Goal: Find specific page/section: Find specific page/section

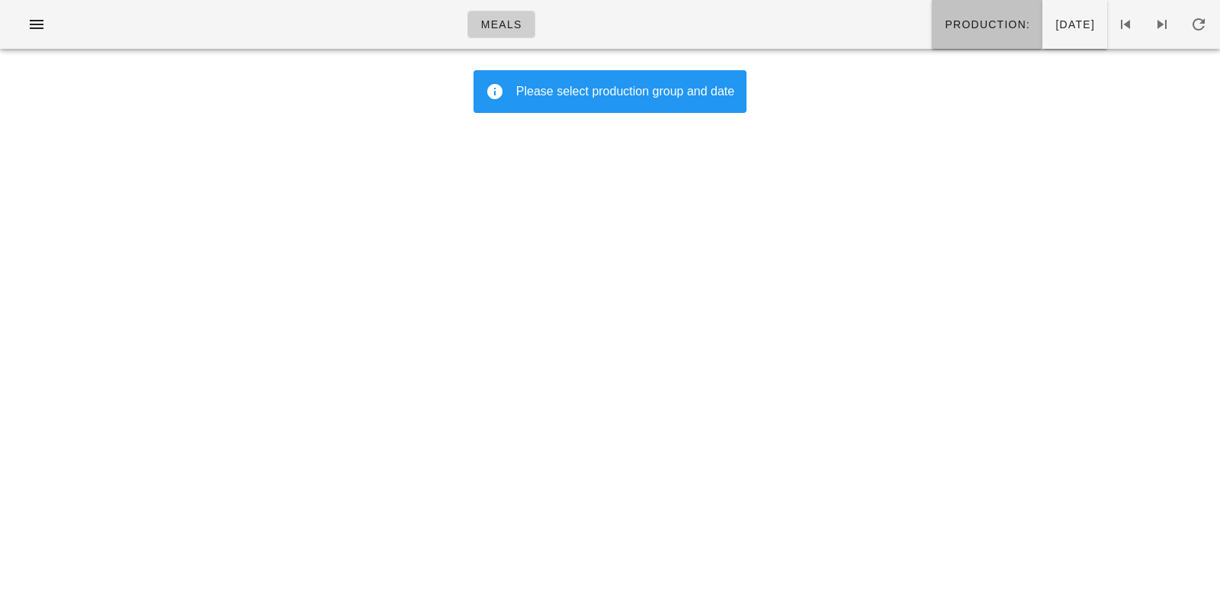
click at [933, 3] on button "Production:" at bounding box center [987, 24] width 111 height 49
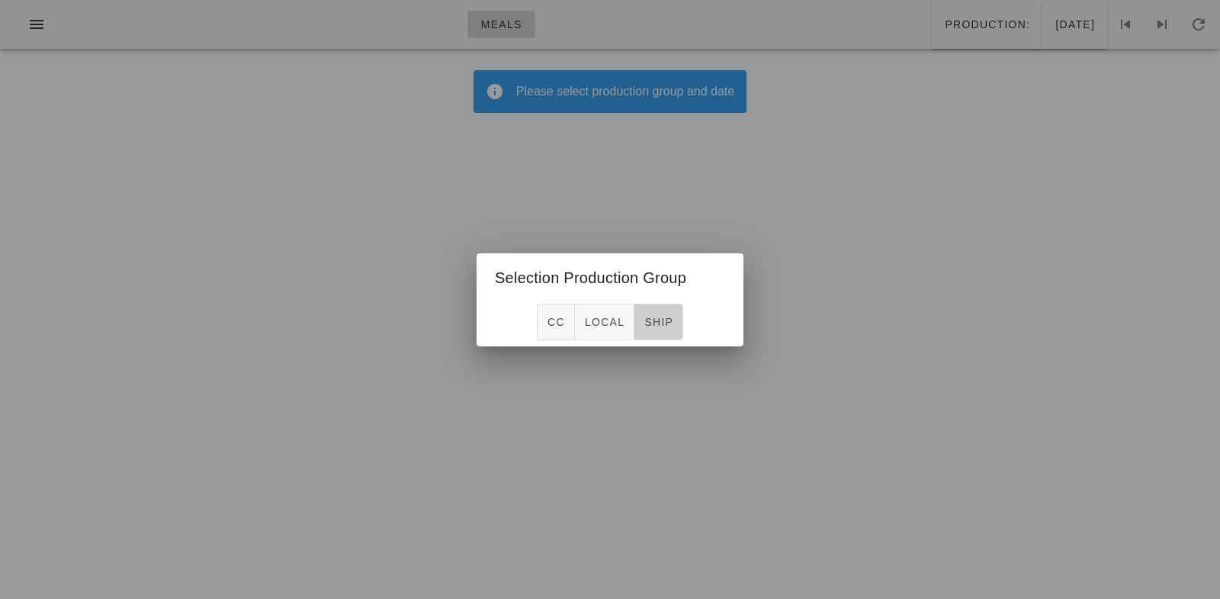
click at [651, 328] on span "ship" at bounding box center [659, 322] width 30 height 12
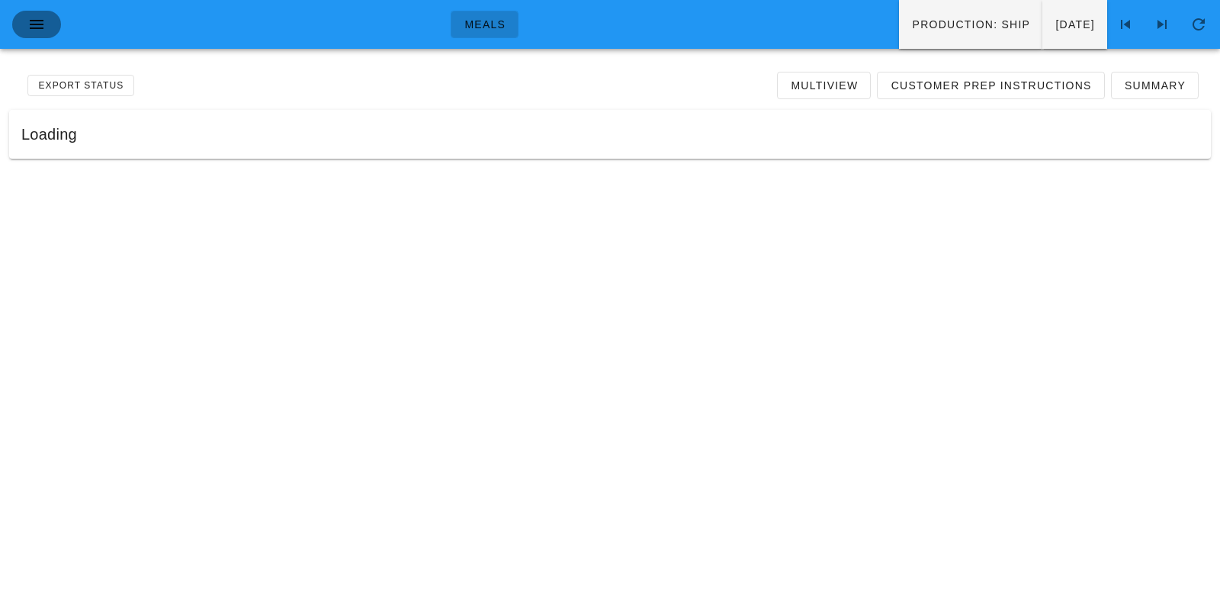
click at [26, 24] on span "button" at bounding box center [36, 24] width 24 height 18
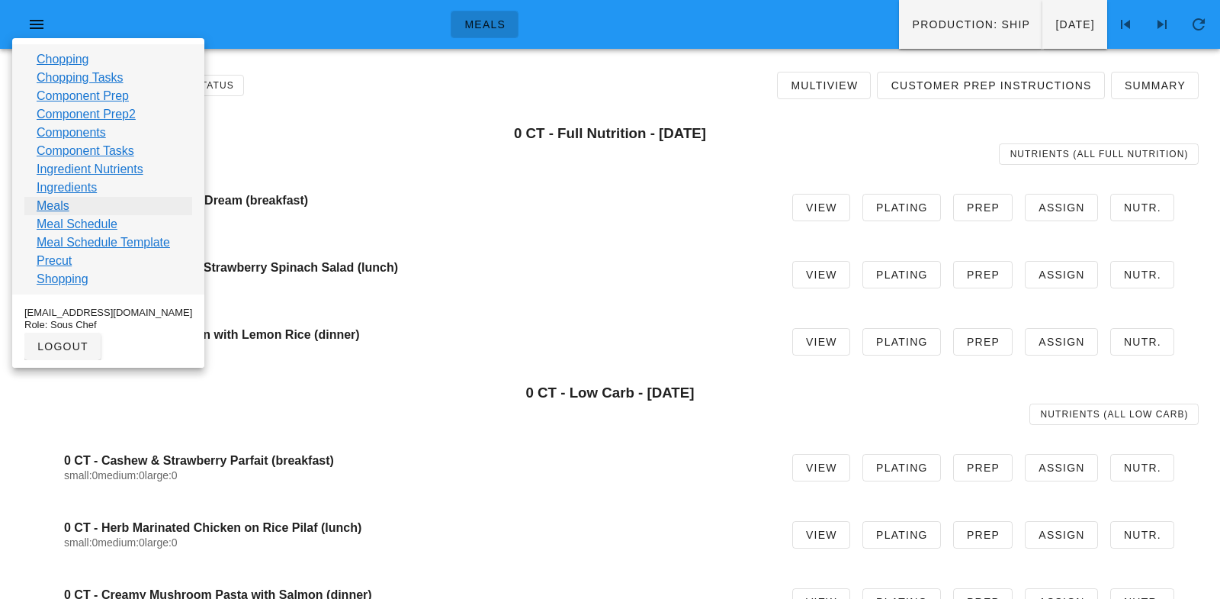
click at [50, 210] on link "Meals" at bounding box center [53, 206] width 33 height 18
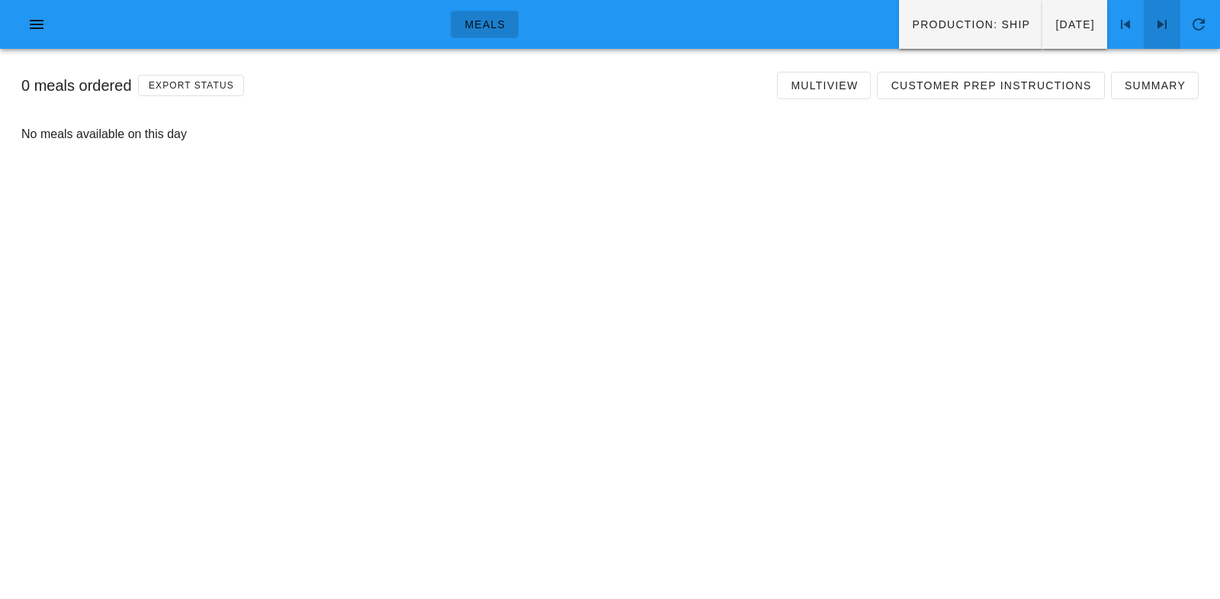
click at [1169, 17] on icon at bounding box center [1162, 24] width 18 height 18
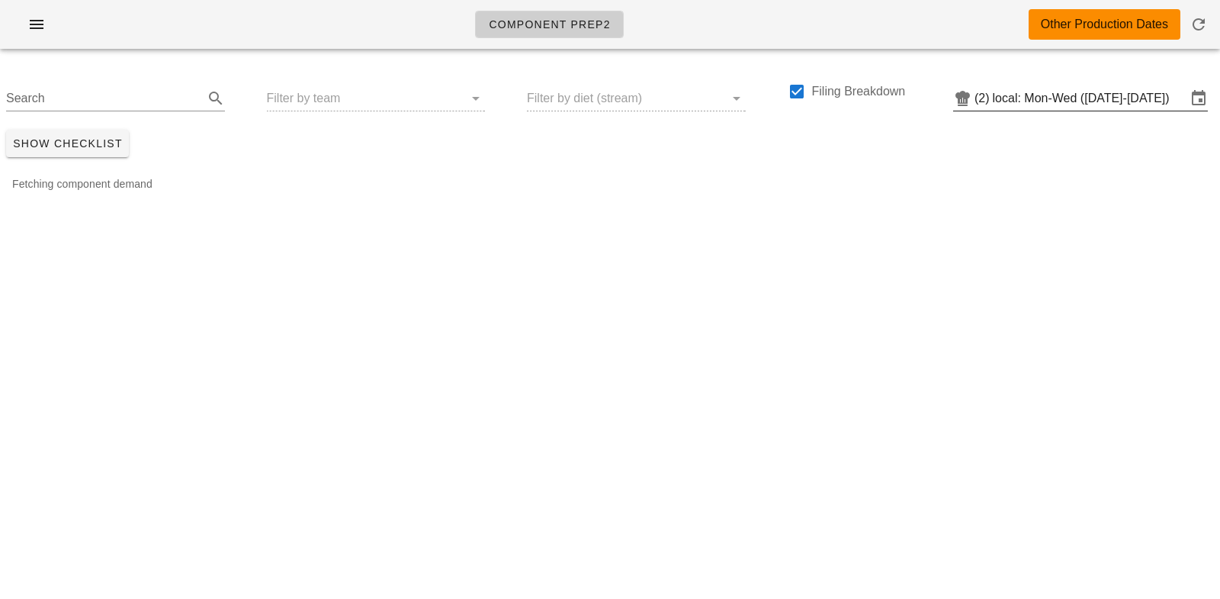
click at [1043, 97] on input "local: Mon-Wed ([DATE]-[DATE])" at bounding box center [1090, 98] width 194 height 24
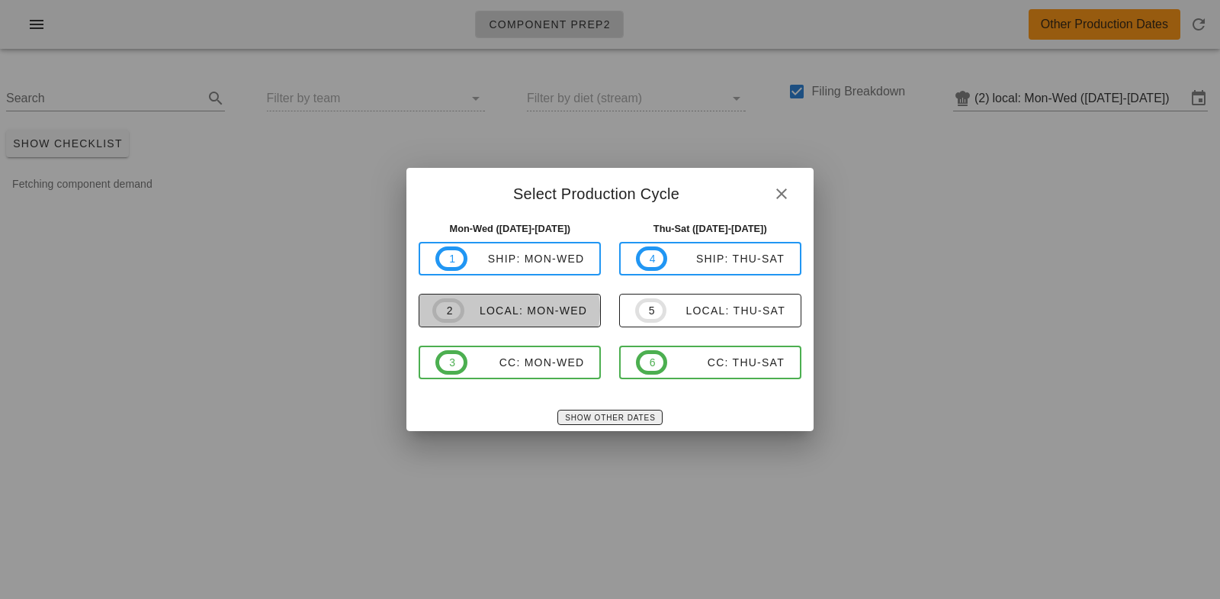
click at [593, 323] on button "2 local: Mon-Wed" at bounding box center [510, 311] width 182 height 34
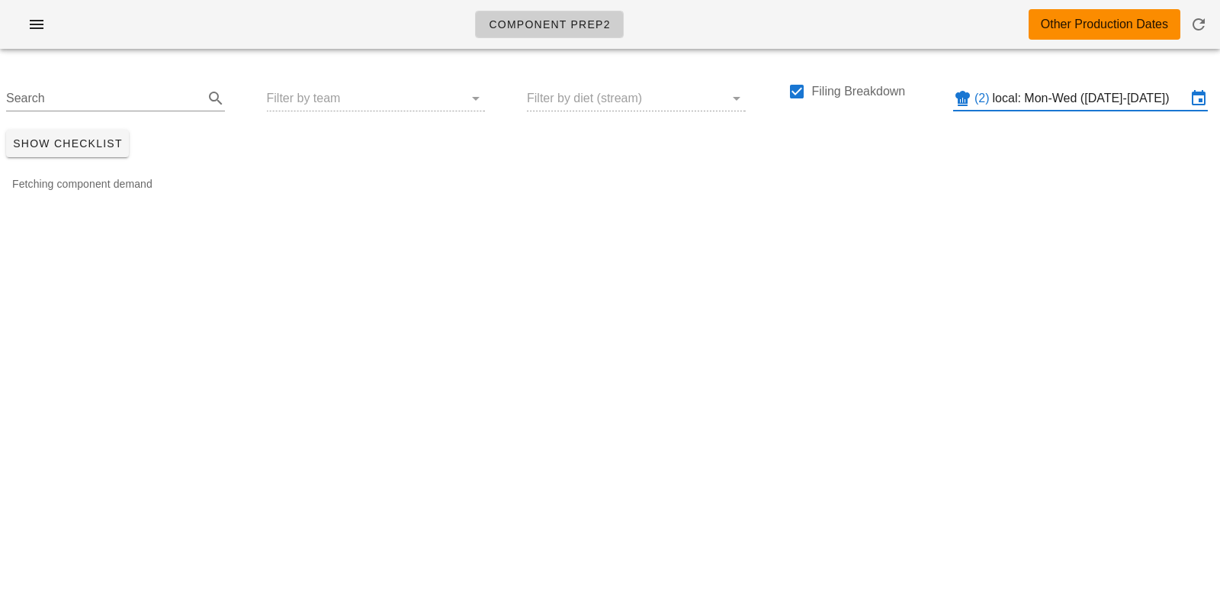
click at [1046, 107] on input "local: Mon-Wed ([DATE]-[DATE])" at bounding box center [1090, 98] width 194 height 24
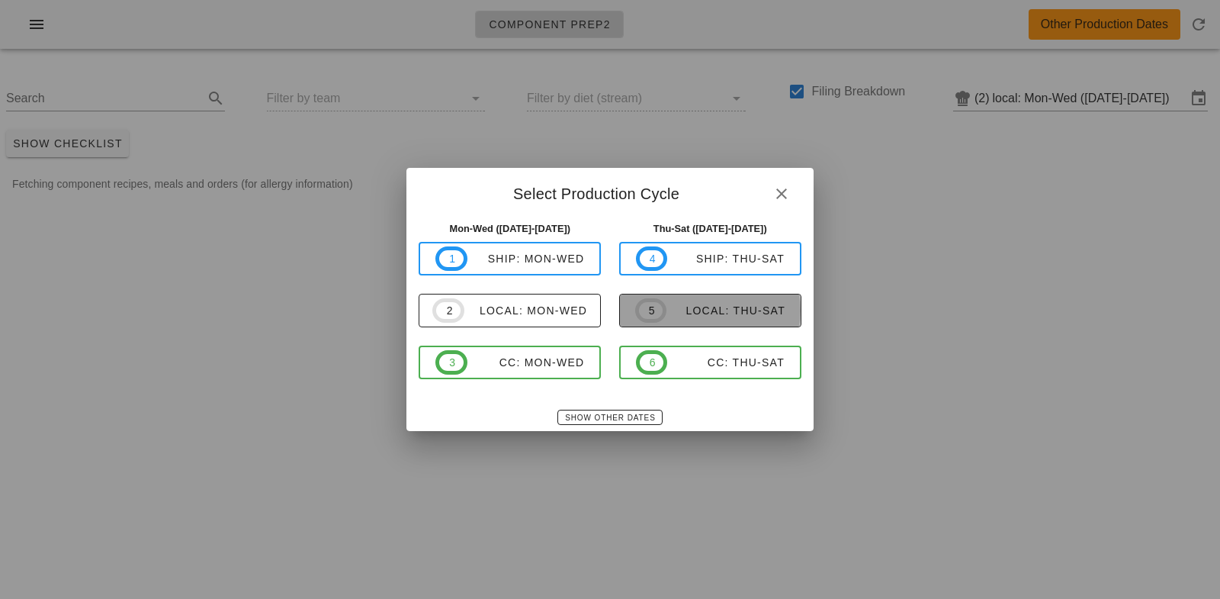
click at [717, 294] on button "5 local: Thu-Sat" at bounding box center [710, 311] width 182 height 34
type input "local: Thu-Sat (Oct 16-Oct 18)"
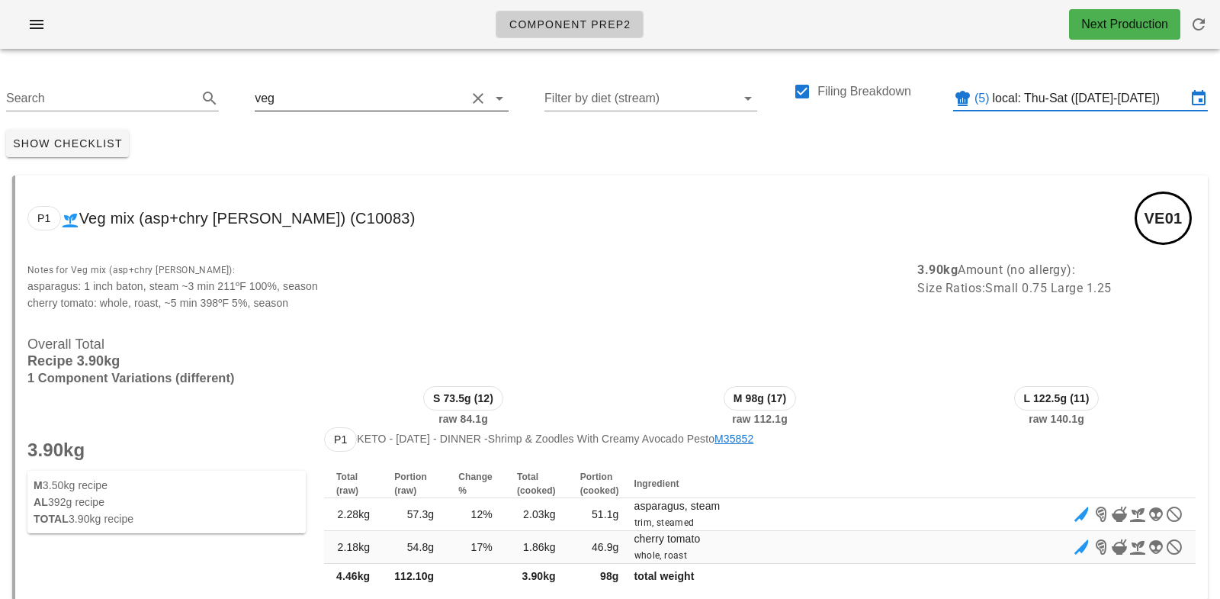
click at [303, 95] on input "text" at bounding box center [372, 98] width 188 height 24
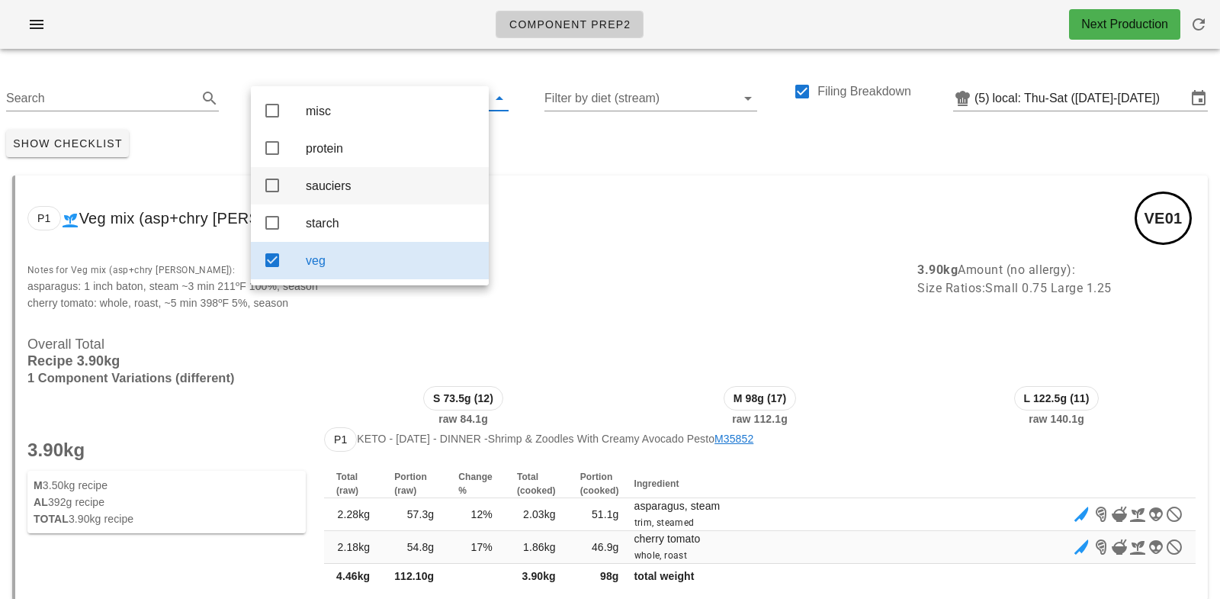
click at [320, 190] on div "sauciers" at bounding box center [391, 185] width 171 height 14
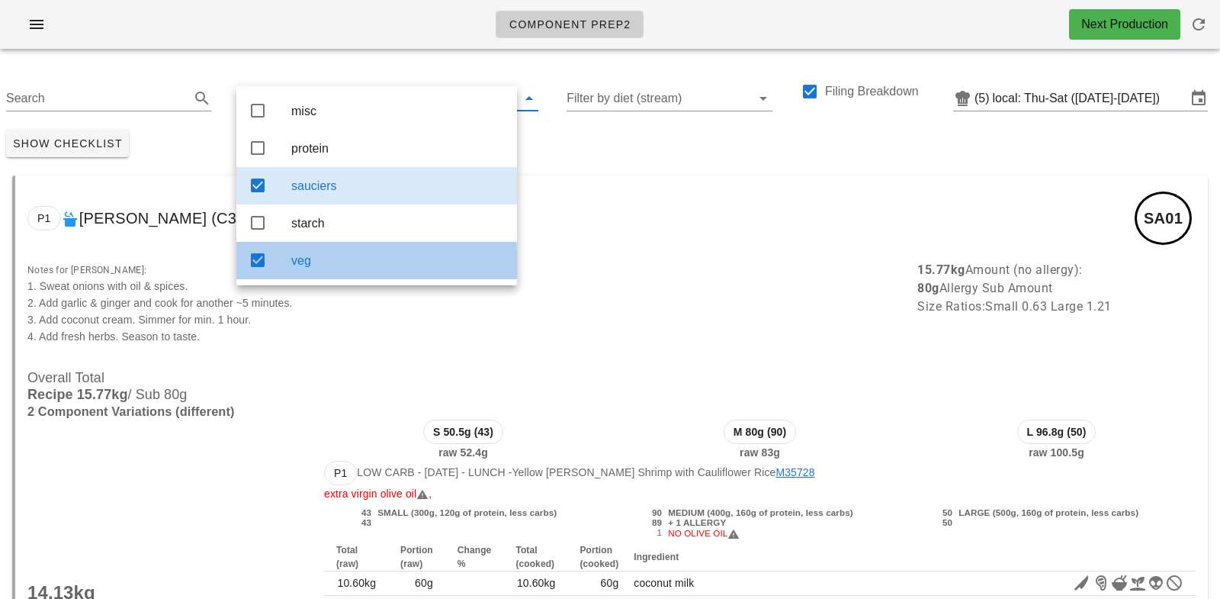
click at [336, 261] on div "veg" at bounding box center [398, 260] width 214 height 14
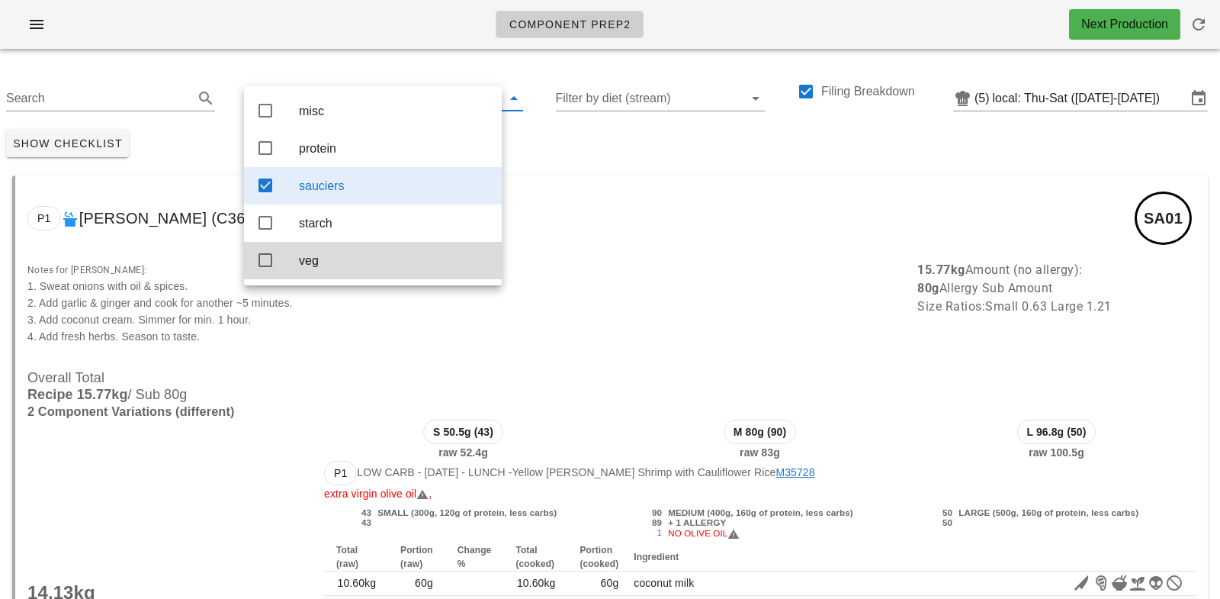
click at [639, 146] on div "Show Checklist" at bounding box center [610, 144] width 1220 height 40
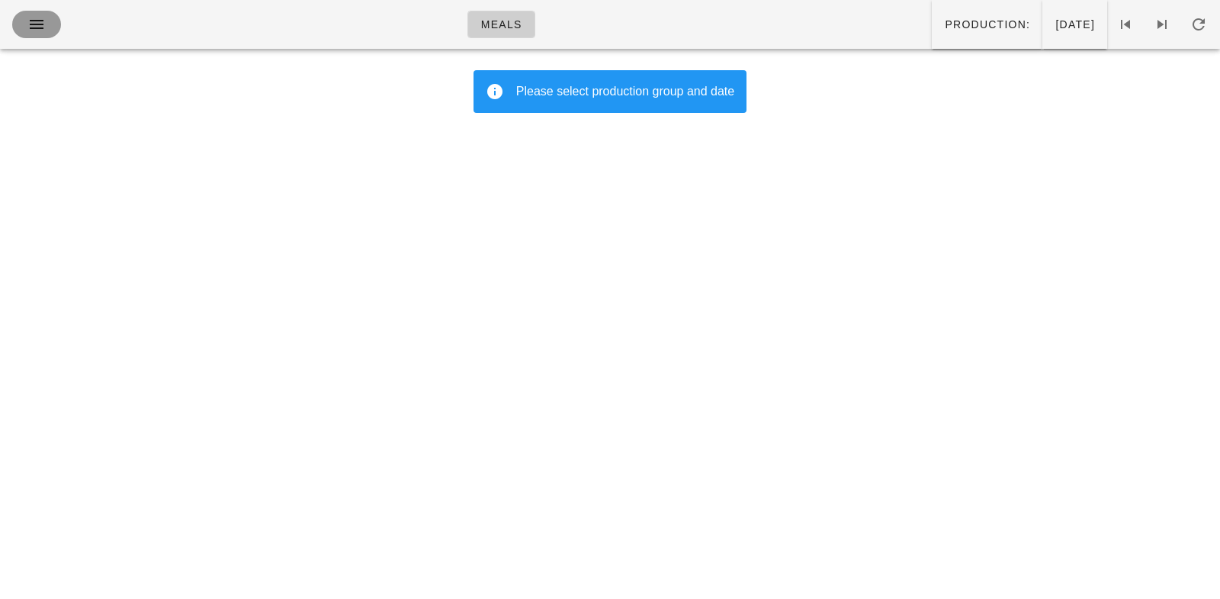
click at [33, 18] on icon "button" at bounding box center [36, 24] width 18 height 18
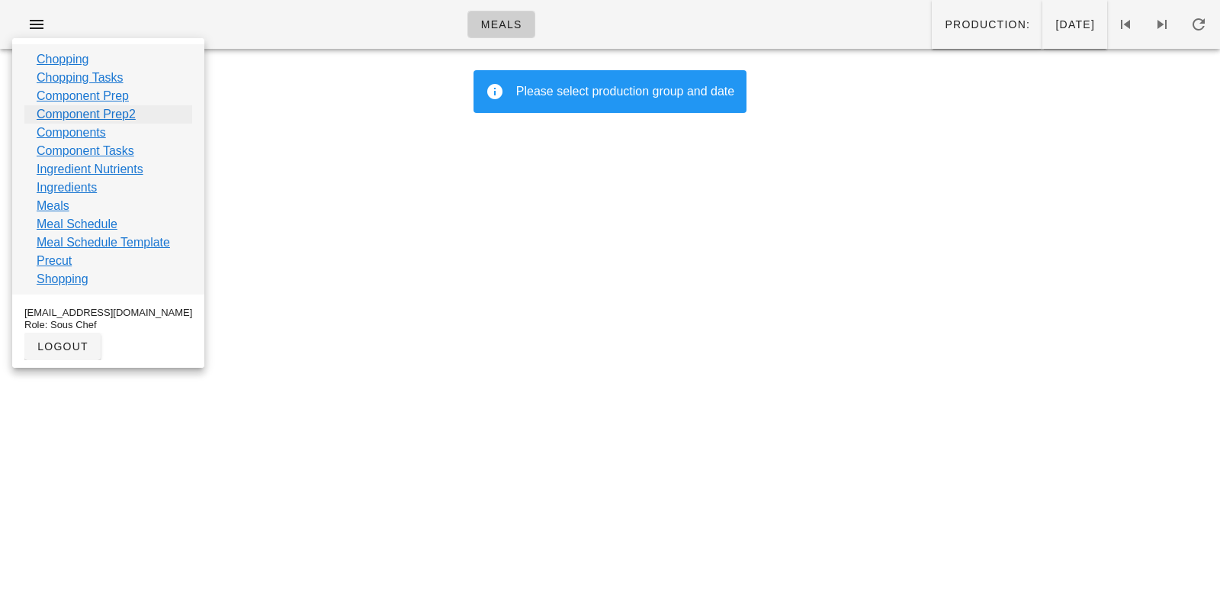
click at [56, 114] on link "Component Prep2" at bounding box center [86, 114] width 99 height 18
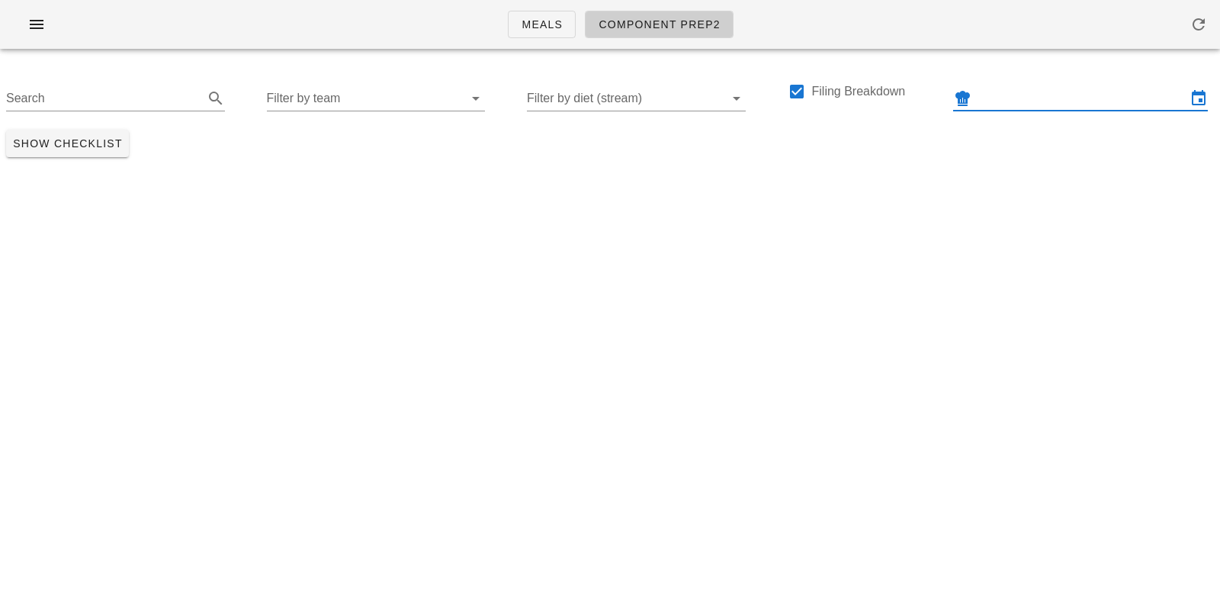
click at [1007, 104] on input "text" at bounding box center [1081, 98] width 212 height 24
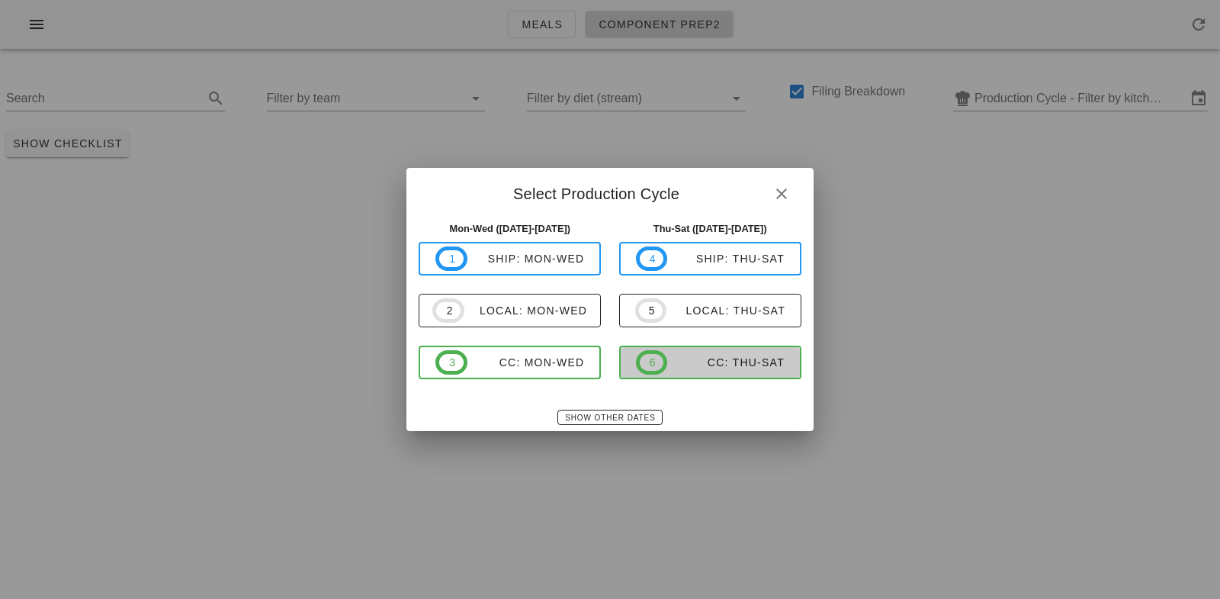
click at [710, 359] on div "CC: Thu-Sat" at bounding box center [725, 362] width 117 height 12
type input "CC: Thu-Sat (Oct 16-Oct 18)"
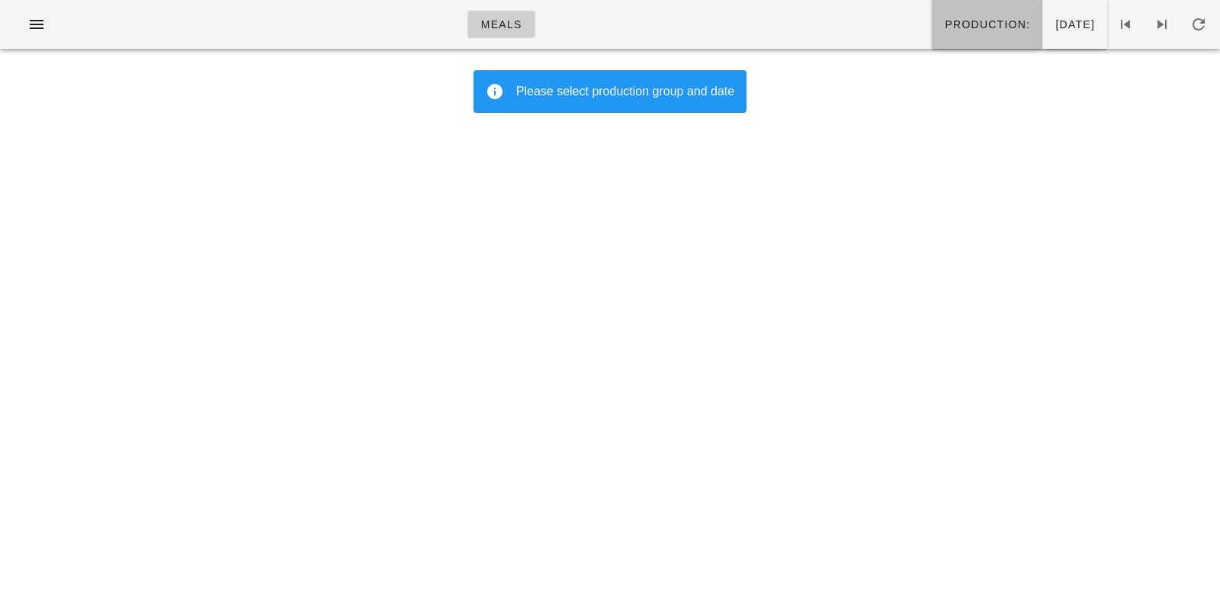
click at [944, 25] on span "Production:" at bounding box center [987, 24] width 86 height 12
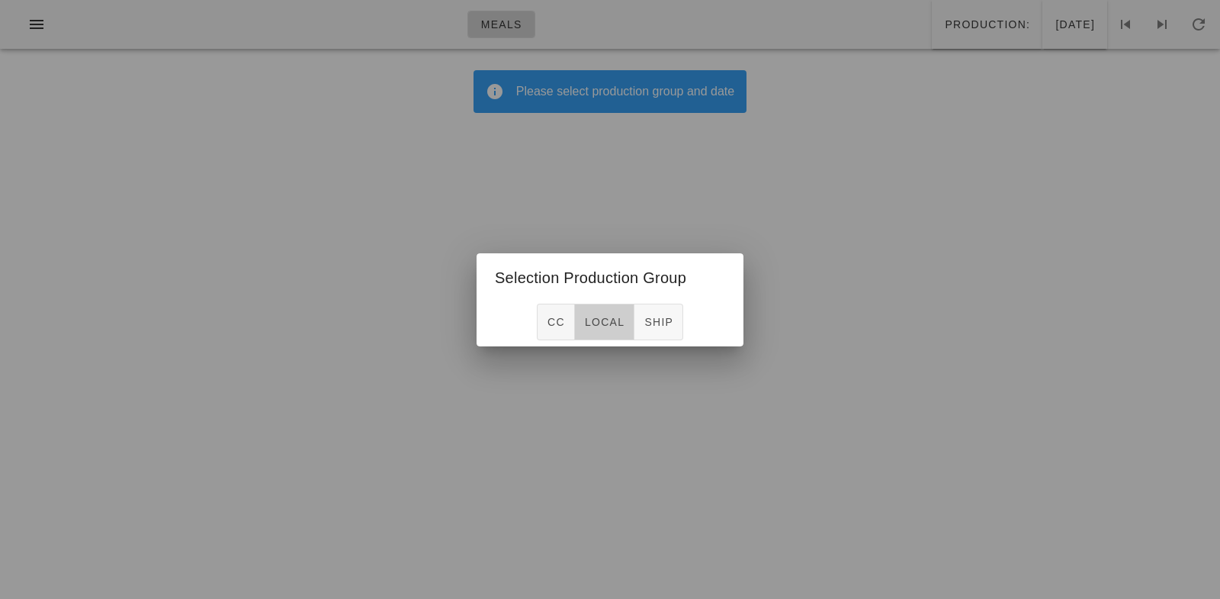
click at [604, 323] on span "local" at bounding box center [604, 322] width 40 height 12
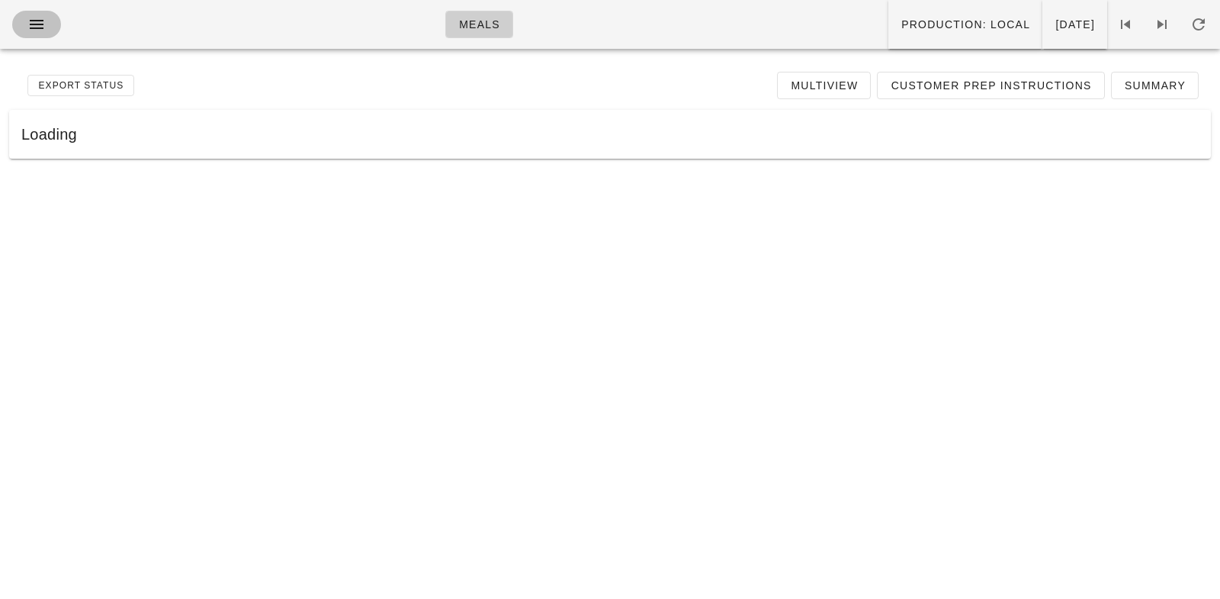
click at [44, 27] on icon "button" at bounding box center [36, 24] width 18 height 18
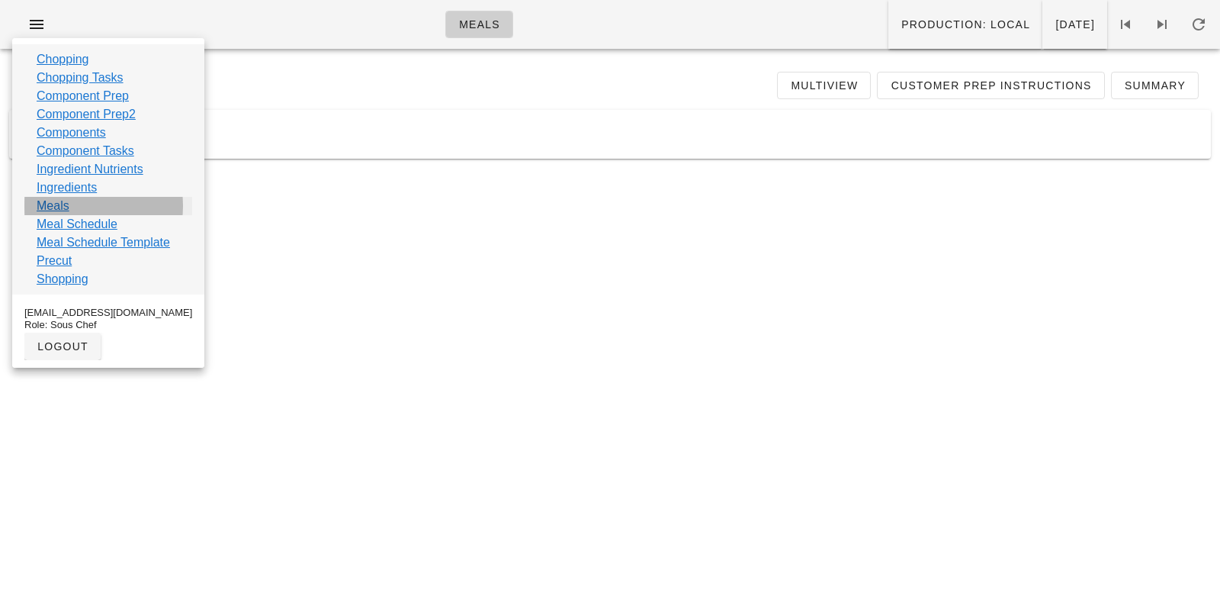
click at [47, 200] on link "Meals" at bounding box center [53, 206] width 33 height 18
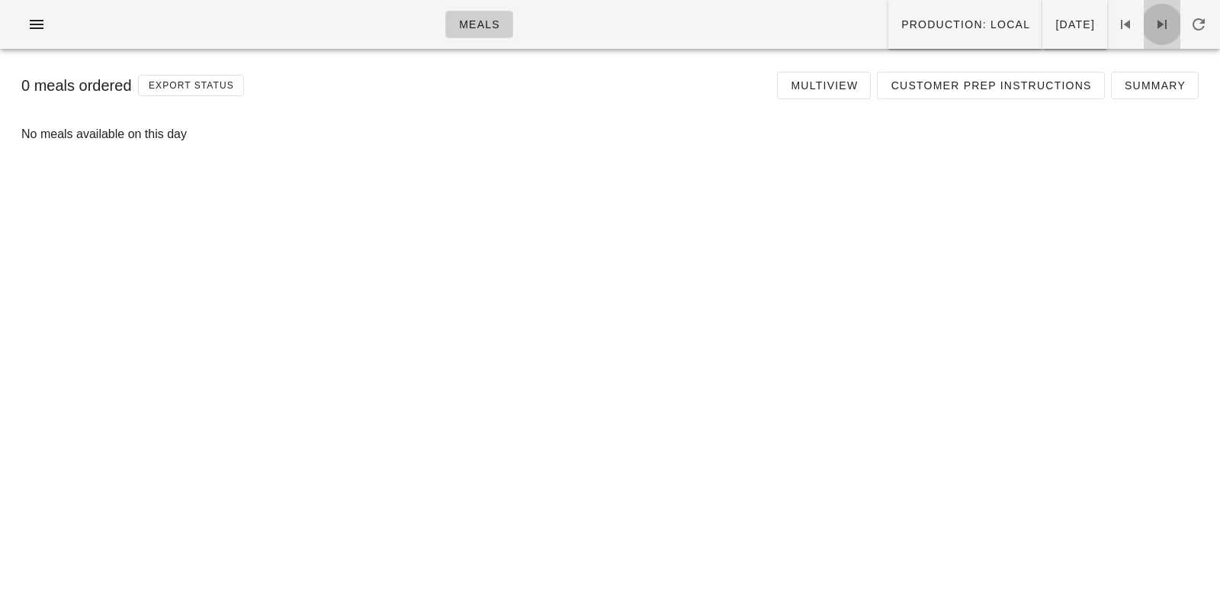
click at [1158, 27] on icon at bounding box center [1162, 24] width 18 height 18
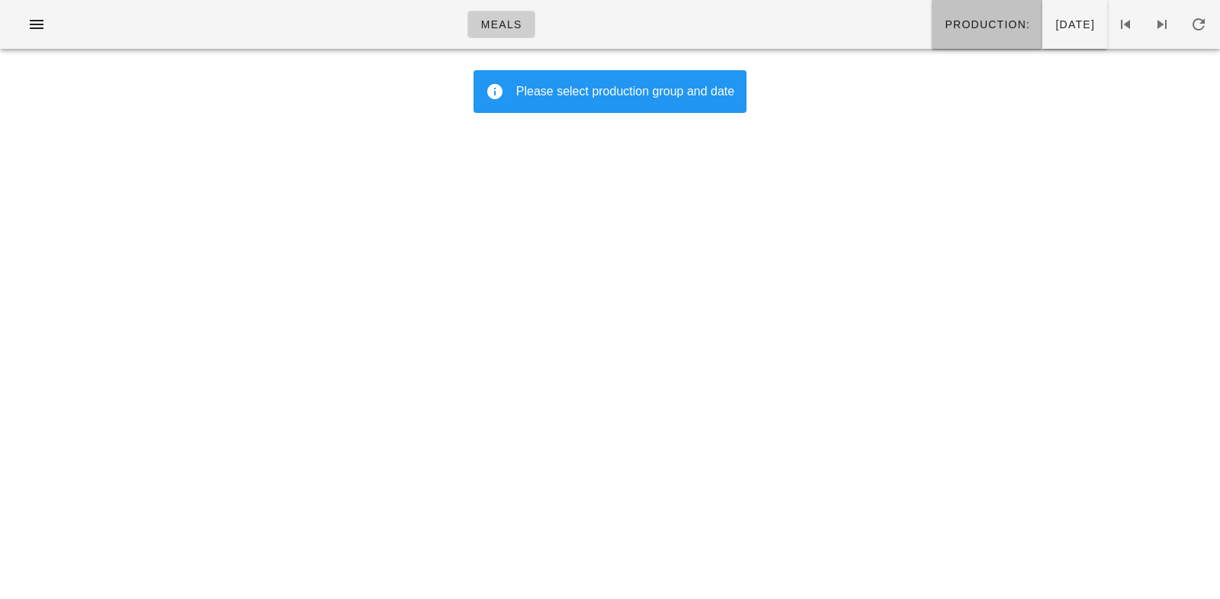
click at [944, 18] on span "Production:" at bounding box center [987, 24] width 86 height 12
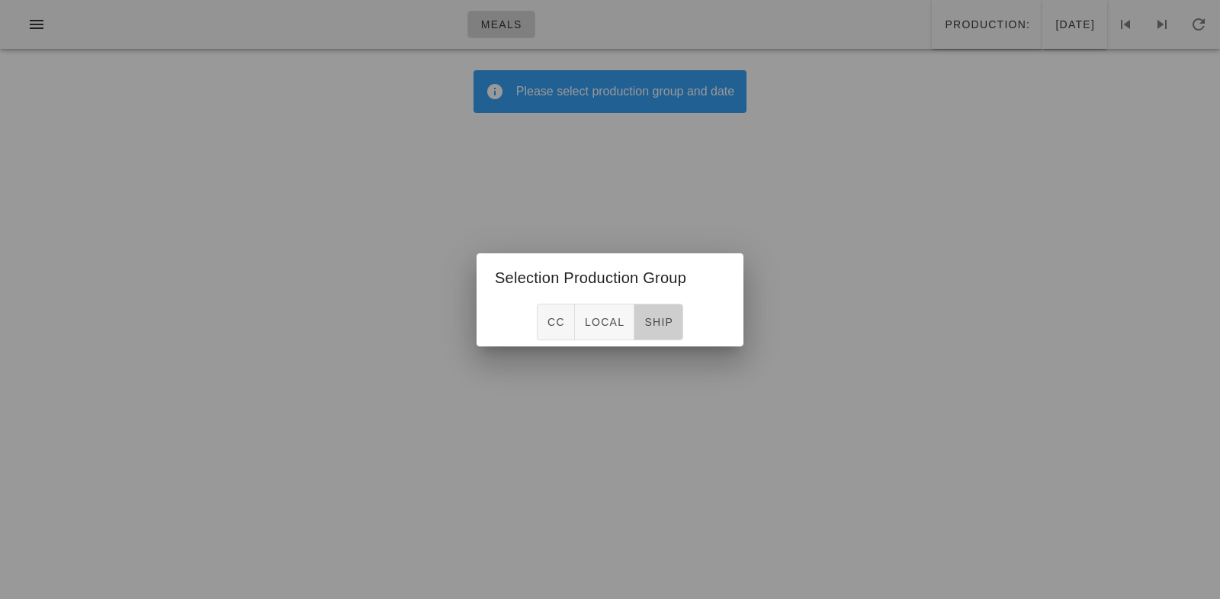
click at [664, 323] on span "ship" at bounding box center [659, 322] width 30 height 12
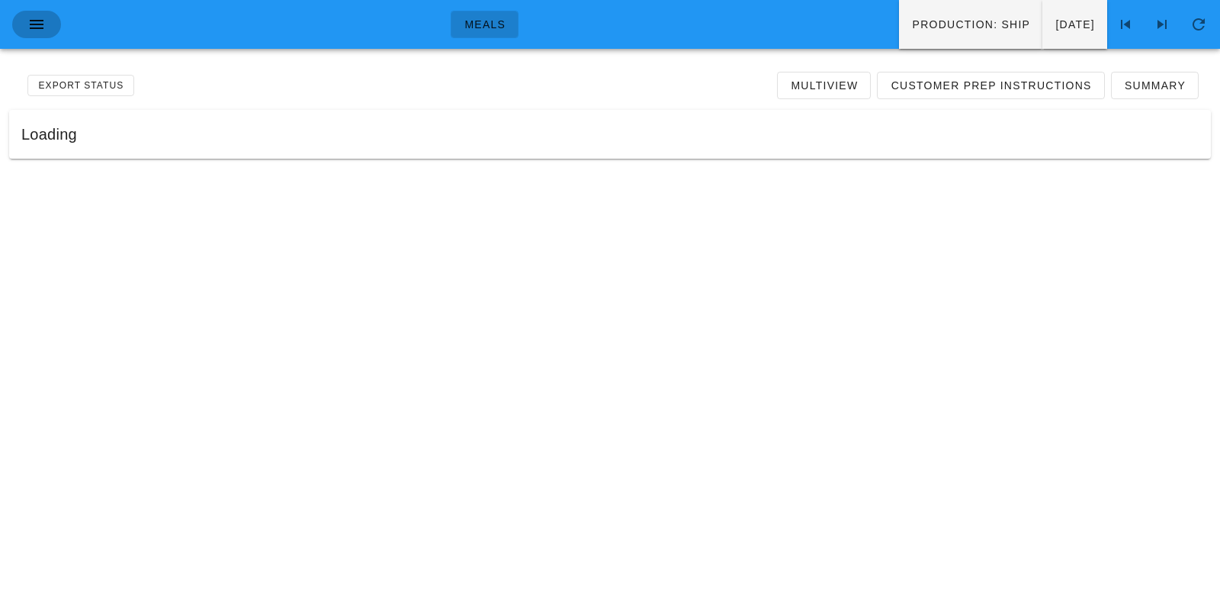
click at [37, 24] on icon "button" at bounding box center [36, 24] width 18 height 18
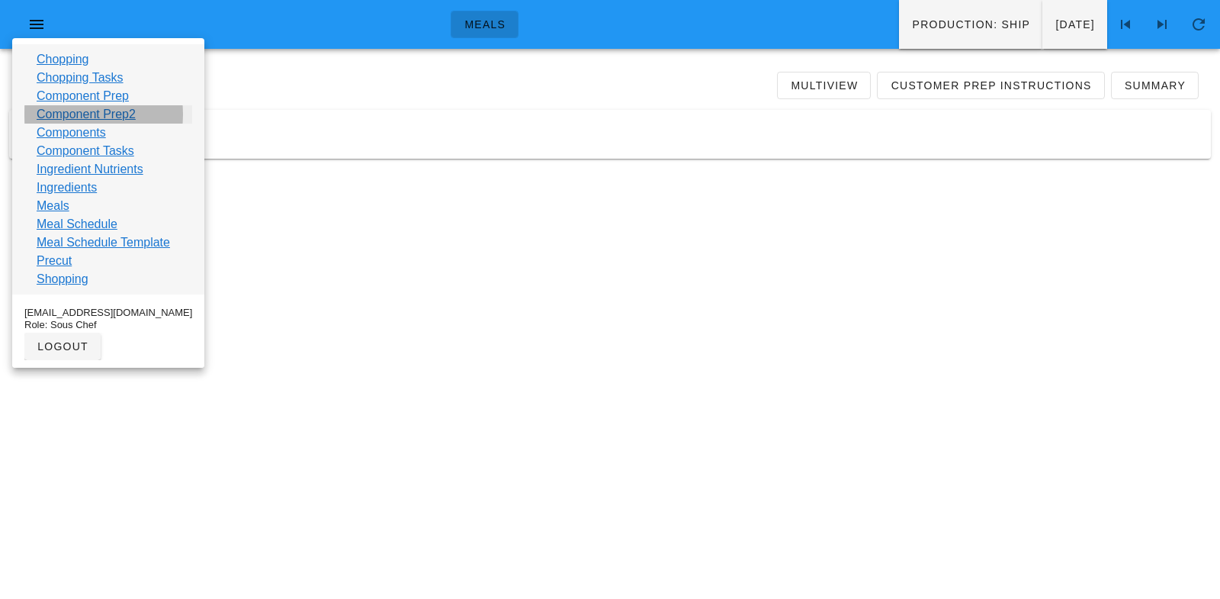
click at [66, 118] on link "Component Prep2" at bounding box center [86, 114] width 99 height 18
